Goal: Register for event/course

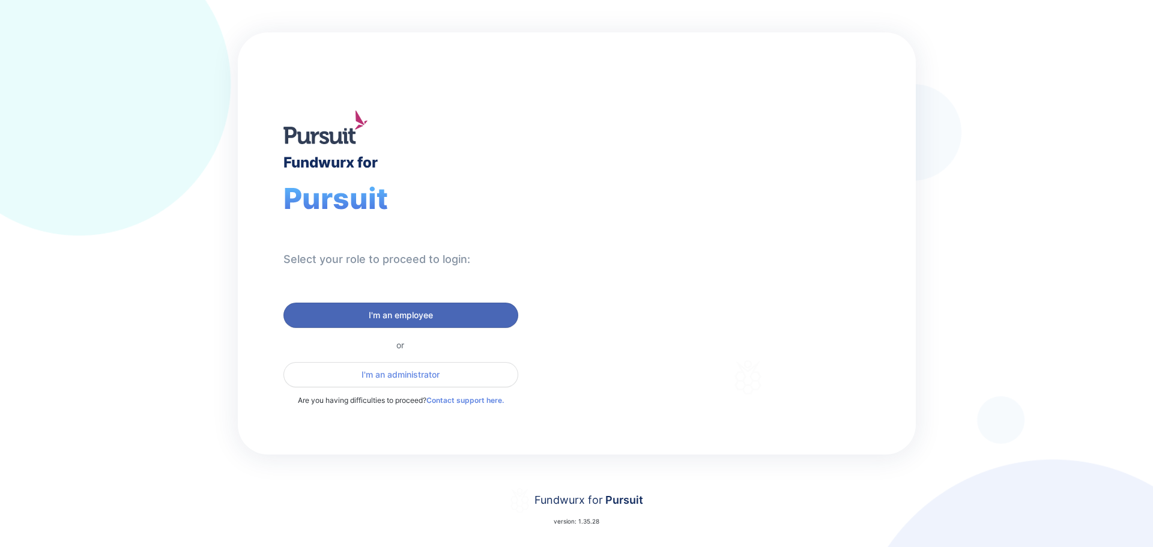
click at [429, 314] on span "I'm an employee" at bounding box center [401, 315] width 64 height 12
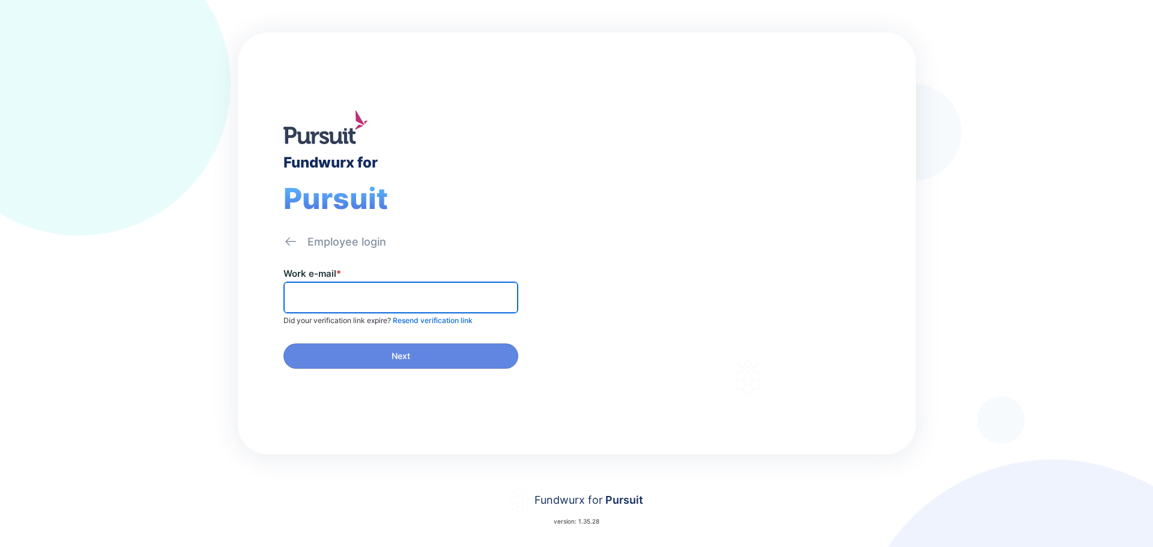
click at [319, 303] on input "text" at bounding box center [401, 297] width 224 height 19
type input "**********"
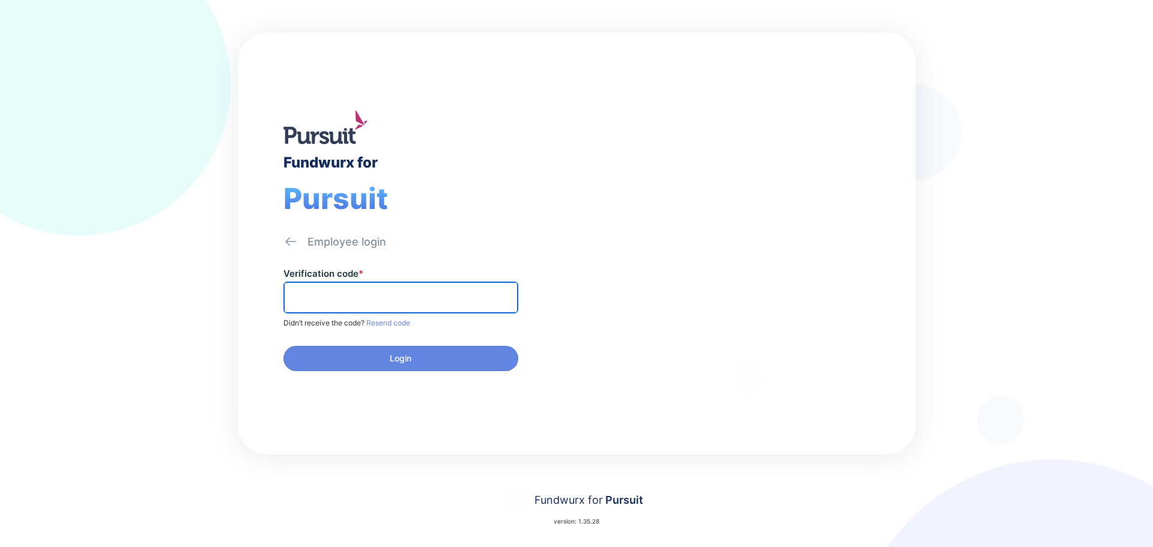
click at [313, 291] on input "text" at bounding box center [401, 297] width 224 height 19
click at [306, 301] on input "text" at bounding box center [401, 297] width 224 height 19
type input "******"
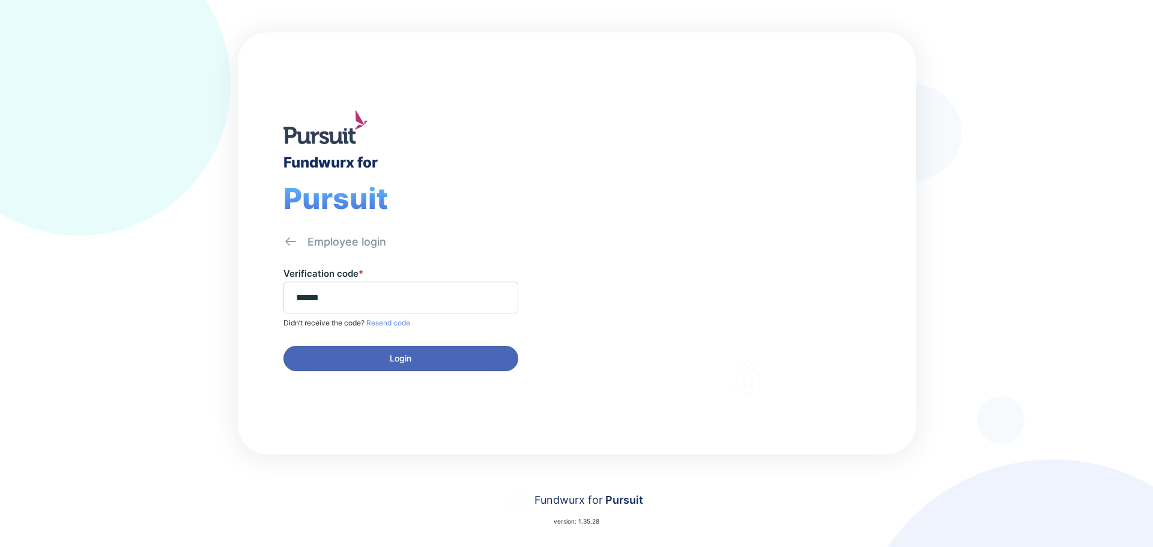
click at [390, 355] on span "Login" at bounding box center [401, 359] width 22 height 12
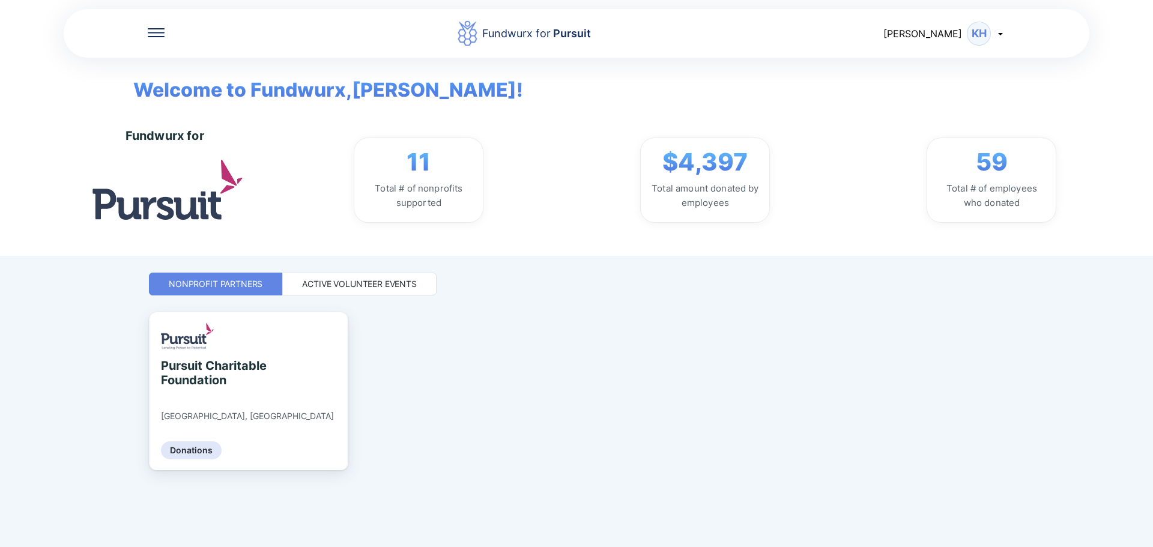
click at [371, 284] on div "Active Volunteer Events" at bounding box center [359, 284] width 115 height 12
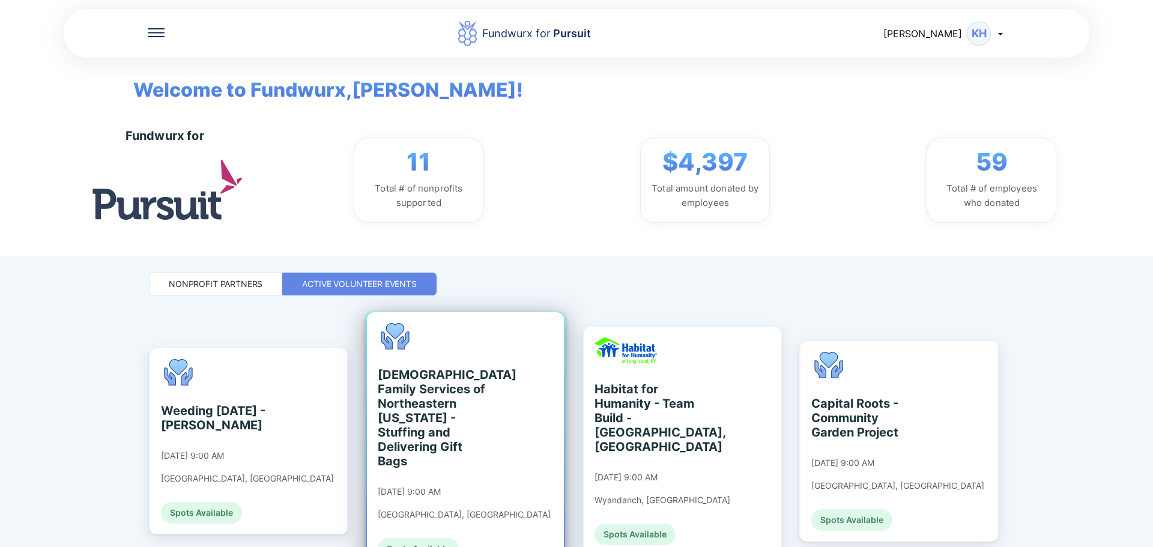
click at [453, 377] on div "[DEMOGRAPHIC_DATA] Family Services of Northeastern [US_STATE] - Stuffing and De…" at bounding box center [433, 418] width 110 height 101
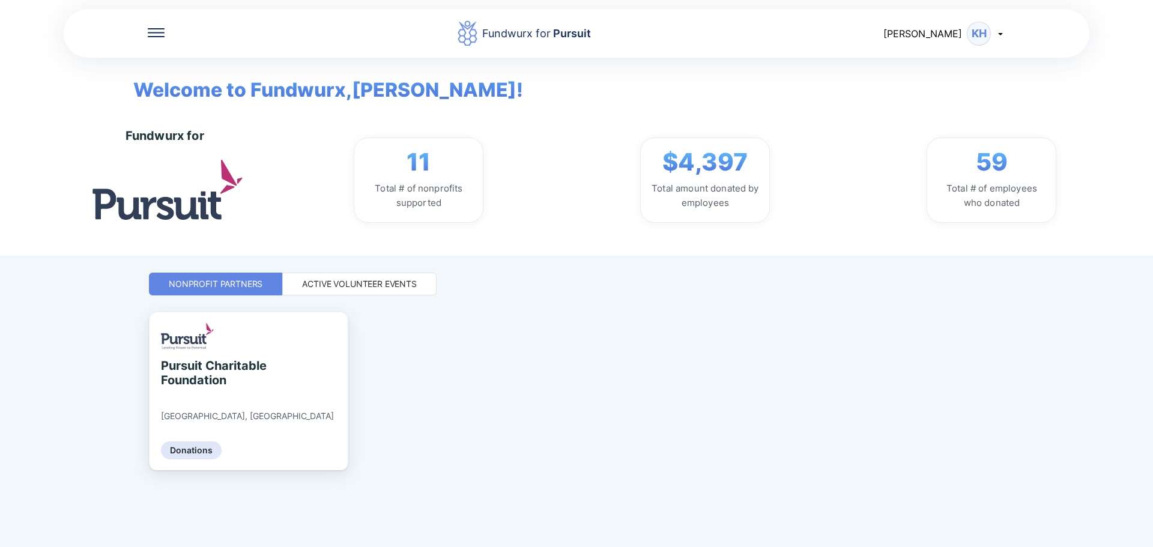
click at [351, 285] on div "Active Volunteer Events" at bounding box center [359, 284] width 115 height 12
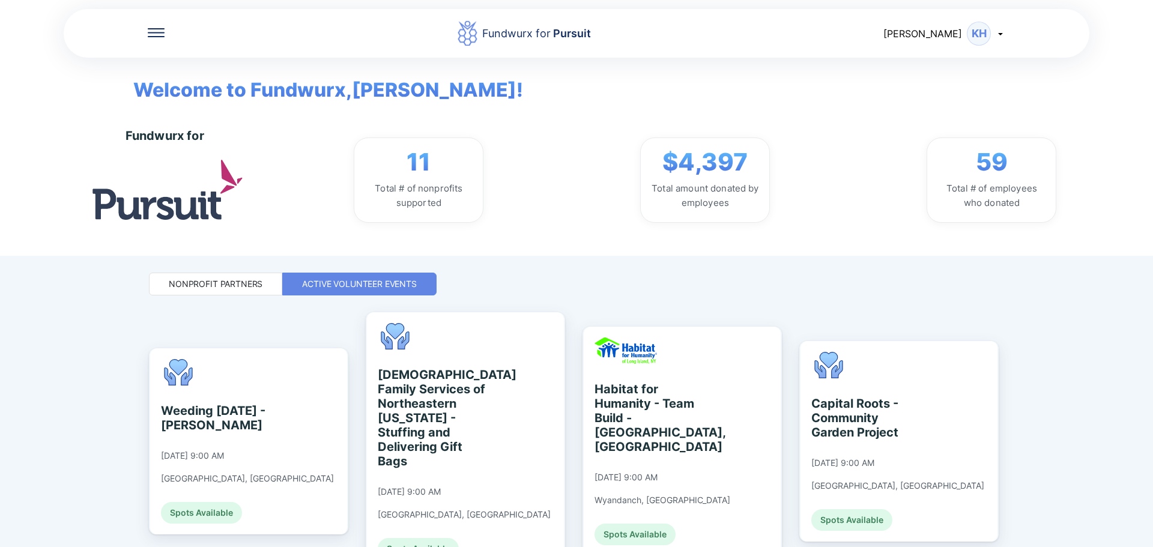
click at [1038, 380] on div "Fundwurx for Pursuit [PERSON_NAME] Welcome to Fundwurx, [PERSON_NAME] ! Fundwur…" at bounding box center [576, 273] width 1153 height 547
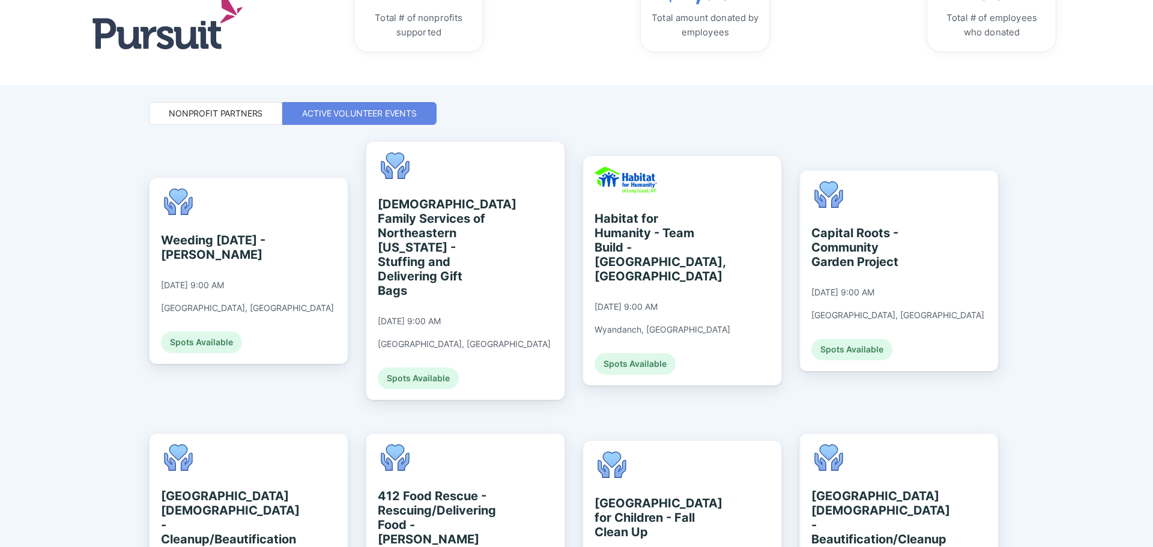
scroll to position [144, 0]
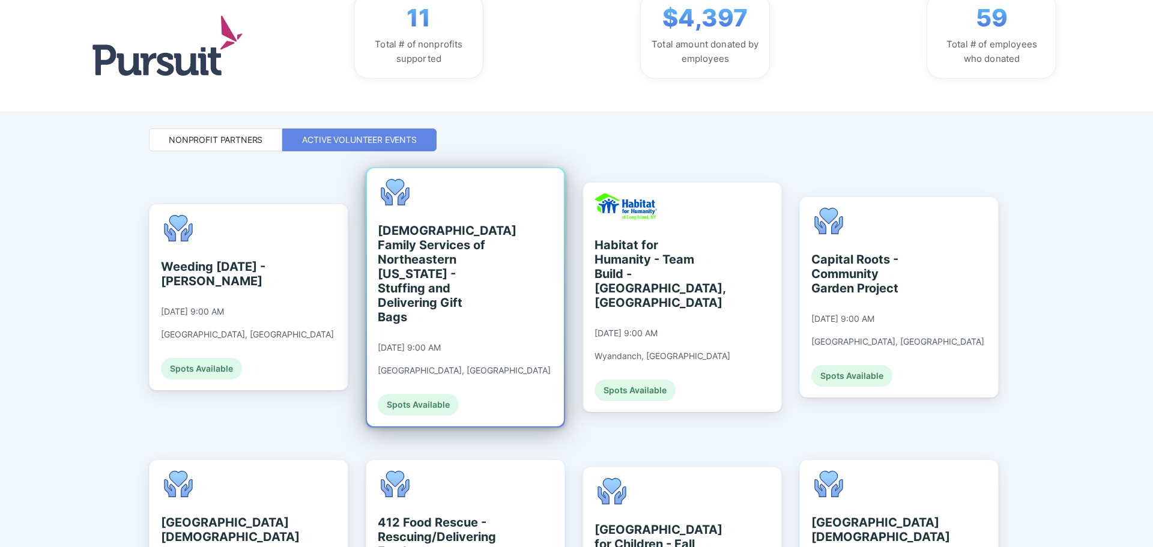
click at [416, 271] on div "[DEMOGRAPHIC_DATA] Family Services of Northeastern [US_STATE] - Stuffing and De…" at bounding box center [433, 273] width 110 height 101
